Goal: Information Seeking & Learning: Learn about a topic

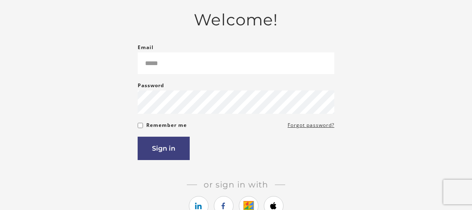
scroll to position [163, 0]
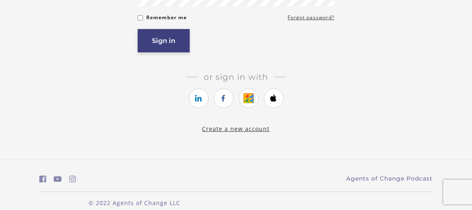
type input "**********"
click at [167, 38] on button "Sign in" at bounding box center [164, 40] width 52 height 23
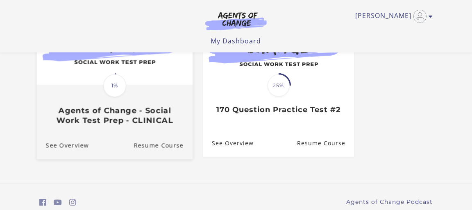
scroll to position [286, 0]
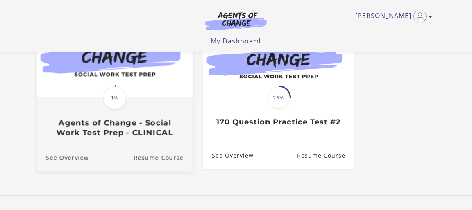
click at [110, 85] on img at bounding box center [115, 56] width 156 height 84
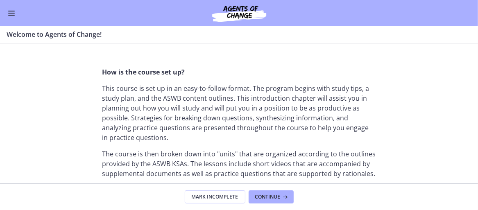
scroll to position [316, 0]
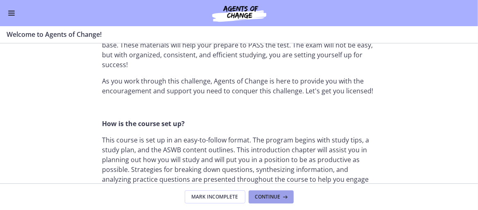
click at [269, 194] on span "Continue" at bounding box center [267, 197] width 25 height 7
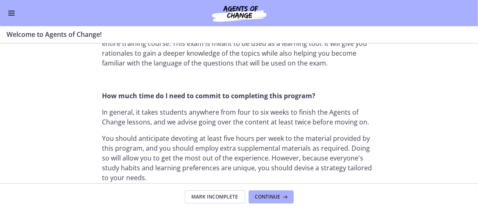
scroll to position [532, 0]
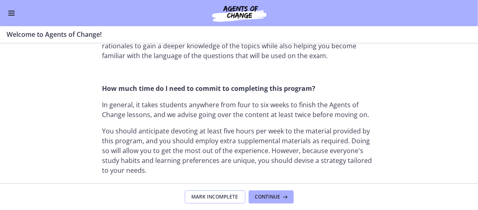
click at [216, 194] on span "Mark Incomplete" at bounding box center [215, 197] width 47 height 7
click at [216, 194] on span "Complete & continue" at bounding box center [235, 197] width 57 height 7
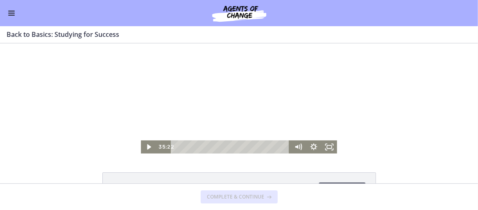
drag, startPoint x: 171, startPoint y: 147, endPoint x: 335, endPoint y: 142, distance: 163.8
click at [335, 142] on div "Click for sound @keyframes VOLUME_SMALL_WAVE_FLASH { 0% { opacity: 0; } 33% { o…" at bounding box center [239, 98] width 478 height 110
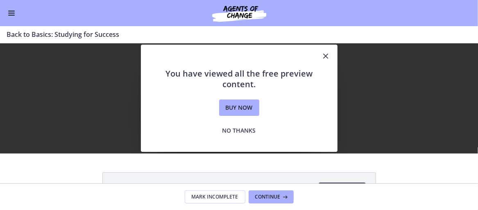
click at [321, 58] on icon "Close" at bounding box center [326, 56] width 10 height 10
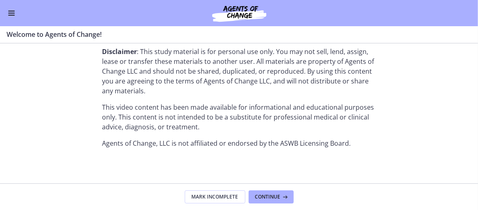
scroll to position [1135, 0]
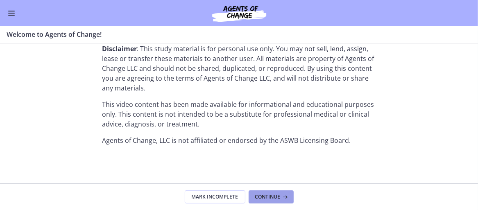
click at [265, 194] on span "Continue" at bounding box center [267, 197] width 25 height 7
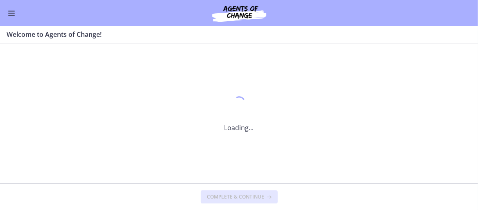
scroll to position [0, 0]
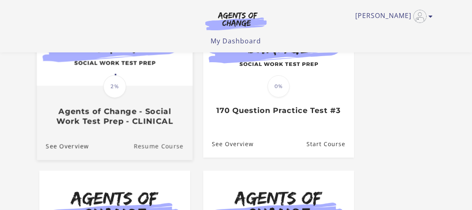
scroll to position [81, 0]
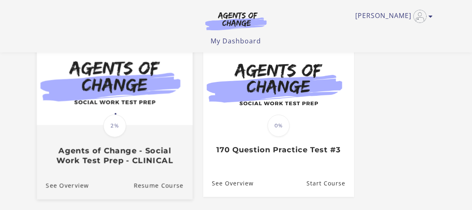
click at [124, 91] on img at bounding box center [115, 83] width 156 height 84
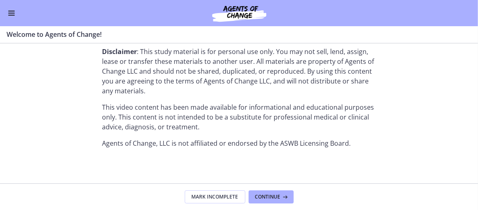
scroll to position [1135, 0]
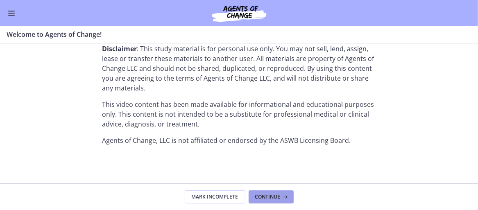
click at [261, 196] on span "Continue" at bounding box center [267, 197] width 25 height 7
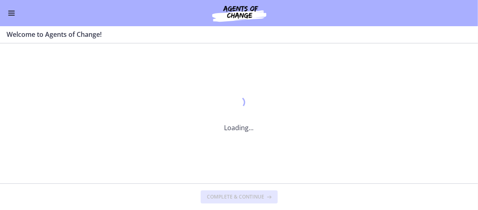
scroll to position [0, 0]
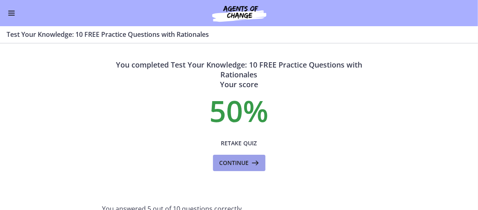
click at [249, 160] on icon at bounding box center [254, 163] width 11 height 10
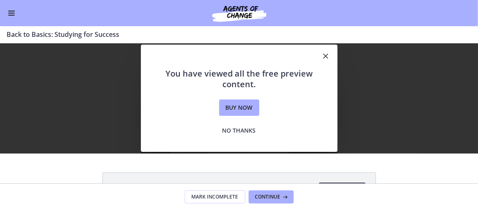
click at [378, 149] on div "Click for sound @keyframes VOLUME_SMALL_WAVE_FLASH { 0% { opacity: 0; } 33% { o…" at bounding box center [239, 98] width 478 height 110
click at [323, 57] on icon "Close" at bounding box center [326, 56] width 10 height 10
